Goal: Task Accomplishment & Management: Manage account settings

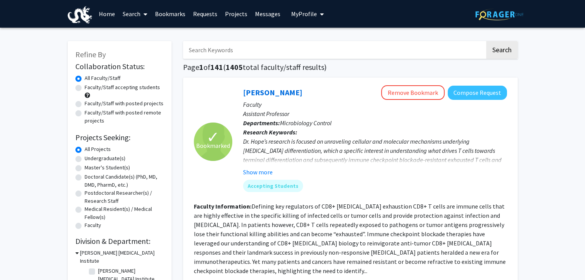
click at [320, 17] on icon "My profile dropdown to access profile and logout" at bounding box center [322, 14] width 4 height 6
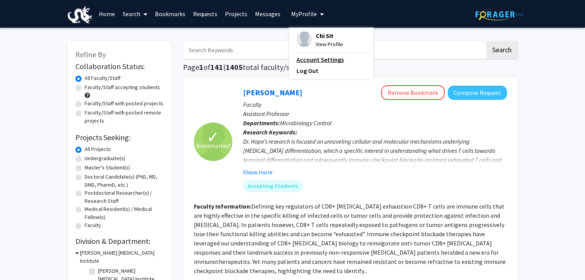
click at [314, 62] on link "Account Settings" at bounding box center [330, 59] width 69 height 9
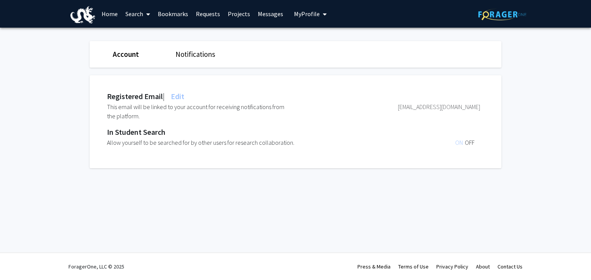
click at [310, 11] on span "My Profile" at bounding box center [307, 14] width 26 height 8
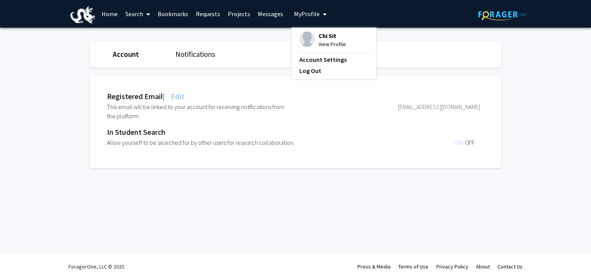
click at [308, 42] on img at bounding box center [306, 39] width 15 height 15
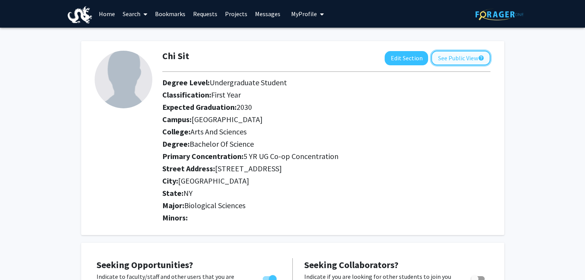
click at [458, 63] on button "See Public View help" at bounding box center [460, 58] width 59 height 15
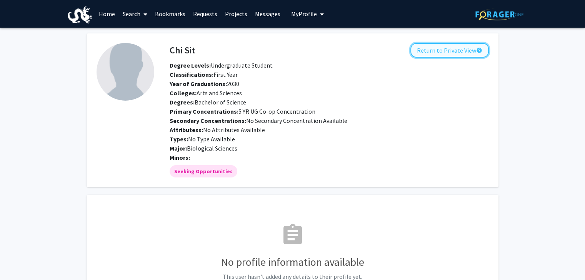
click at [468, 48] on button "Return to Private View help" at bounding box center [449, 50] width 78 height 15
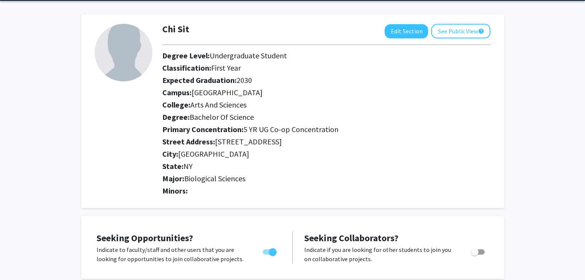
scroll to position [77, 0]
